Goal: Register for event/course

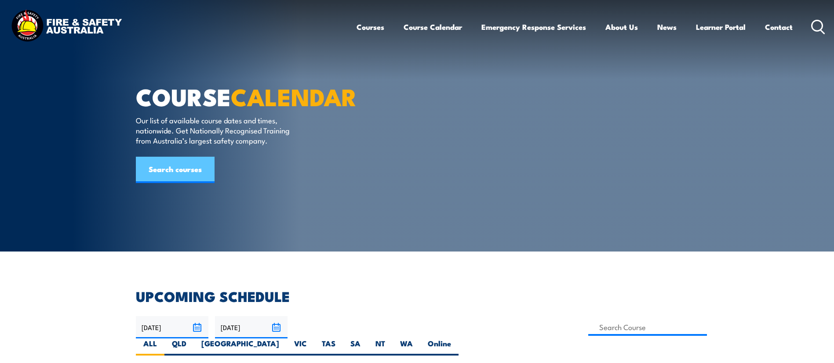
click at [182, 183] on link "Search courses" at bounding box center [175, 170] width 79 height 26
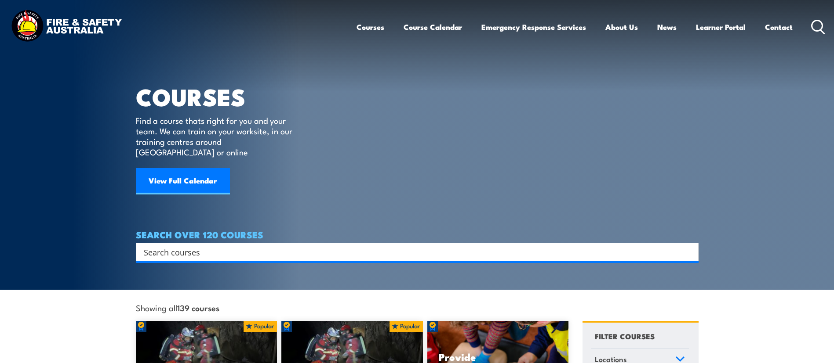
click at [203, 246] on input "Search input" at bounding box center [411, 252] width 535 height 13
type input "low voltage"
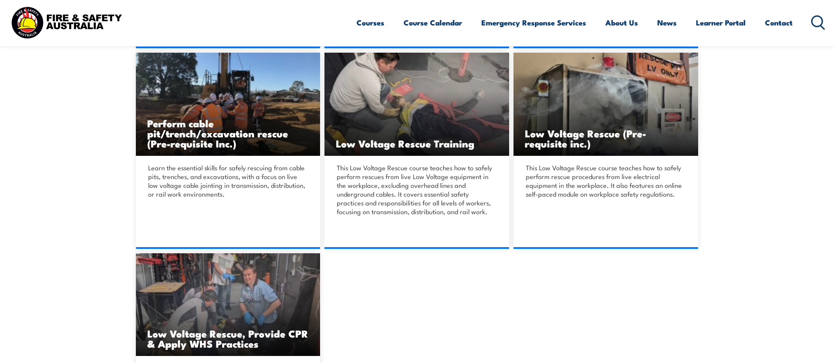
scroll to position [421, 0]
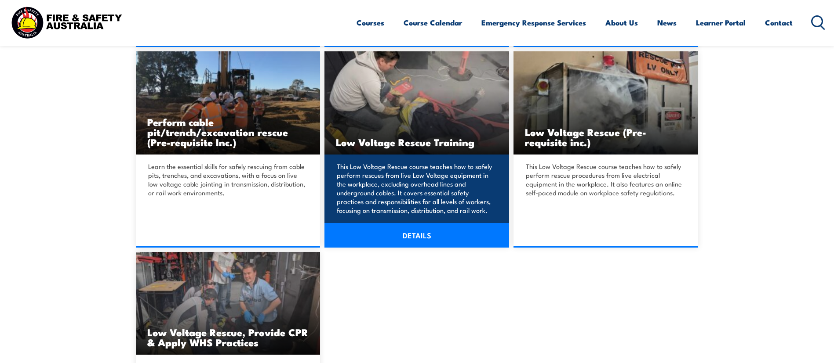
click at [409, 236] on link "DETAILS" at bounding box center [416, 235] width 185 height 25
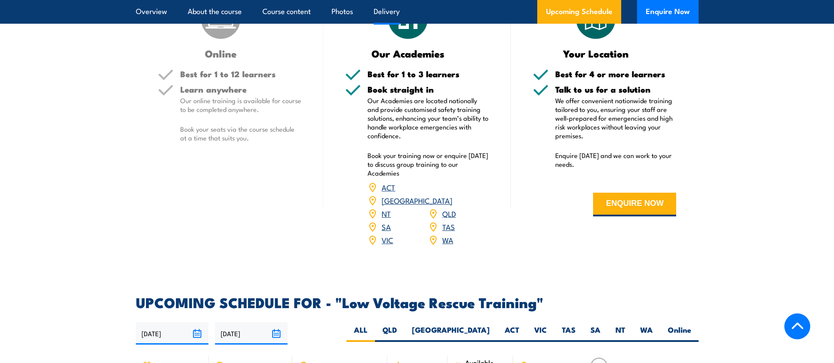
scroll to position [1149, 0]
